Goal: Navigation & Orientation: Find specific page/section

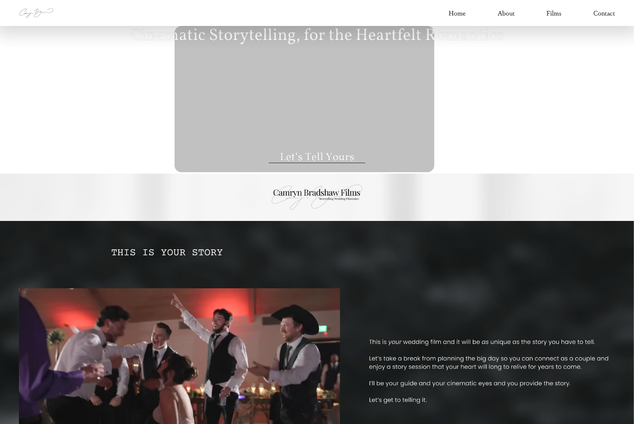
click at [508, 18] on link "About" at bounding box center [506, 13] width 17 height 12
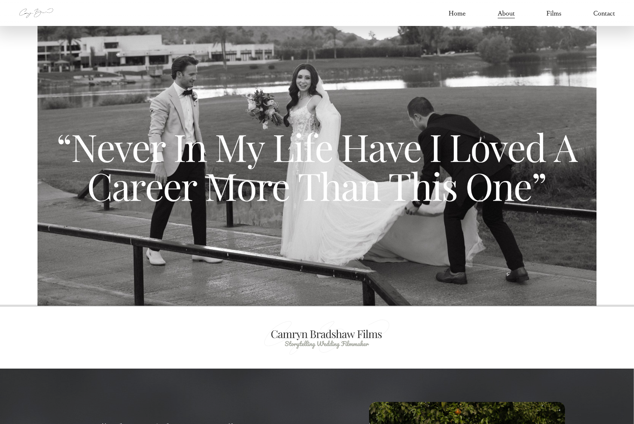
click at [552, 16] on link "Films" at bounding box center [553, 13] width 15 height 12
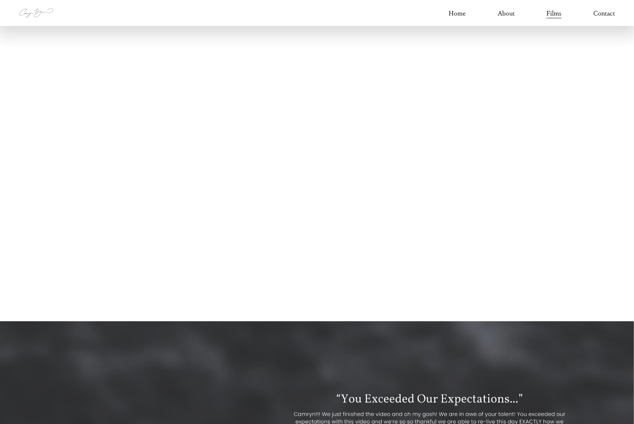
scroll to position [2141, 0]
